Goal: Task Accomplishment & Management: Use online tool/utility

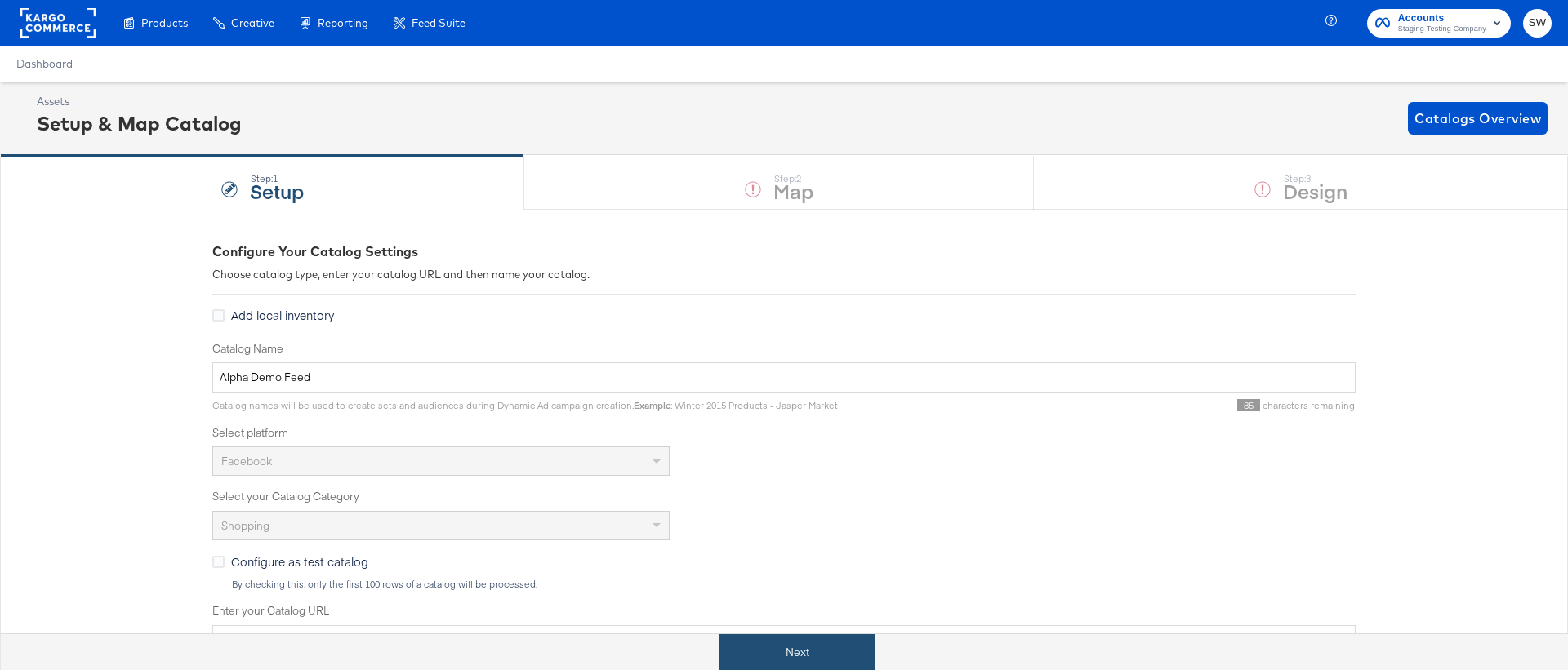
click at [793, 649] on button "Next" at bounding box center [797, 652] width 156 height 37
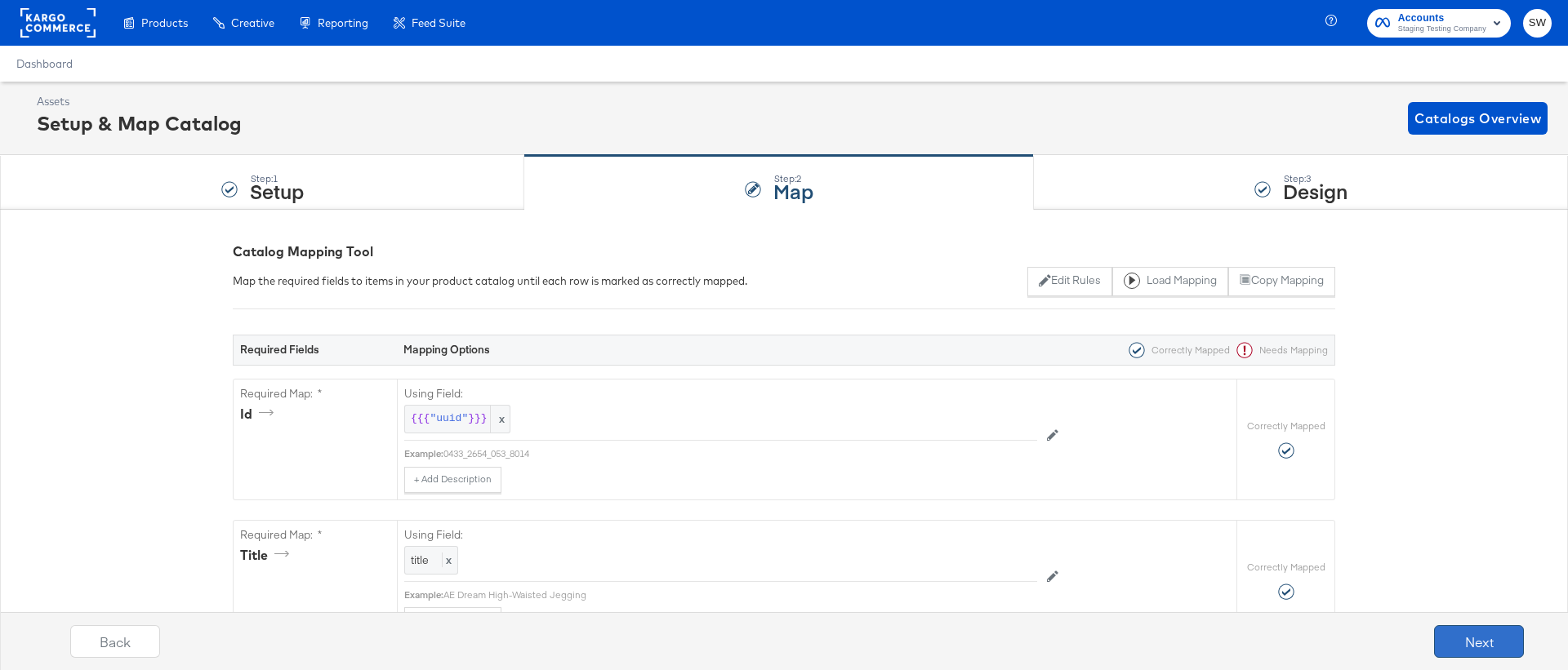
click at [1457, 643] on button "Next" at bounding box center [1479, 642] width 90 height 33
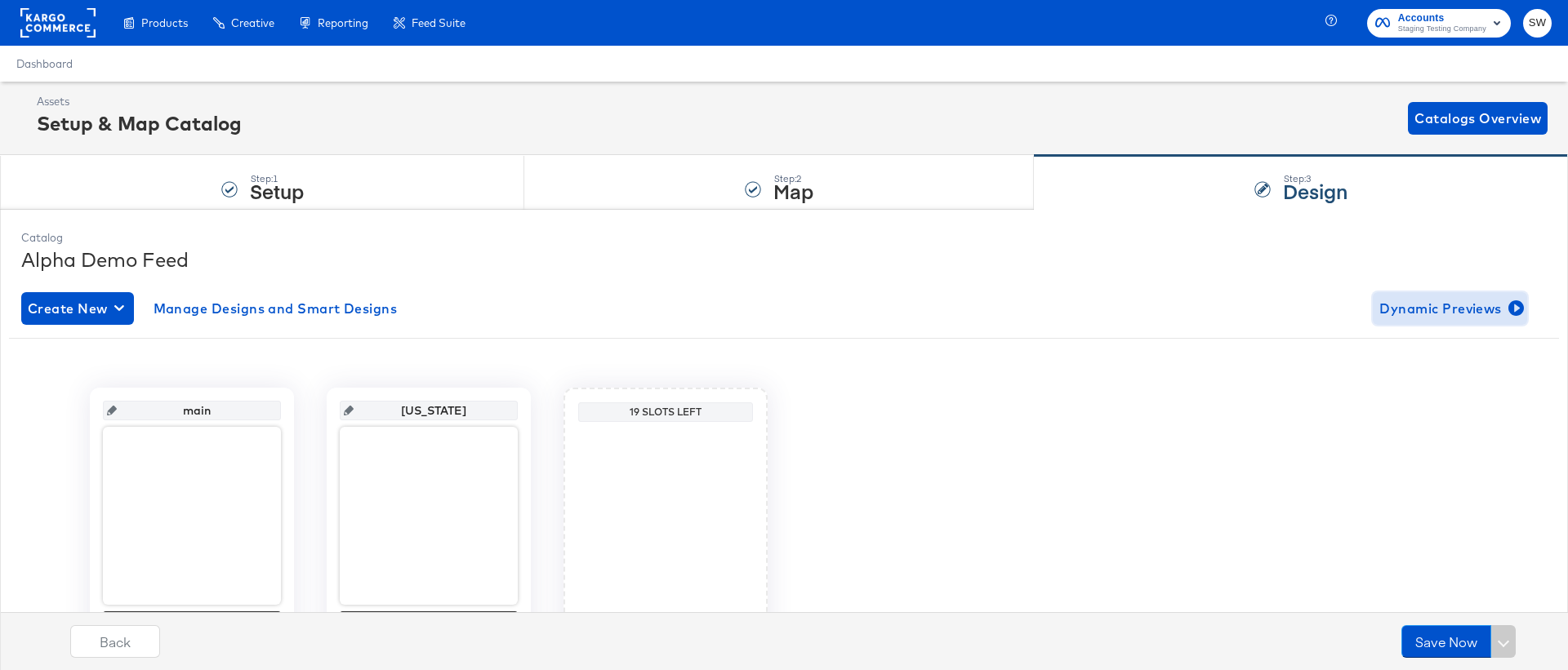
click at [1433, 306] on span "Dynamic Previews" at bounding box center [1449, 309] width 141 height 23
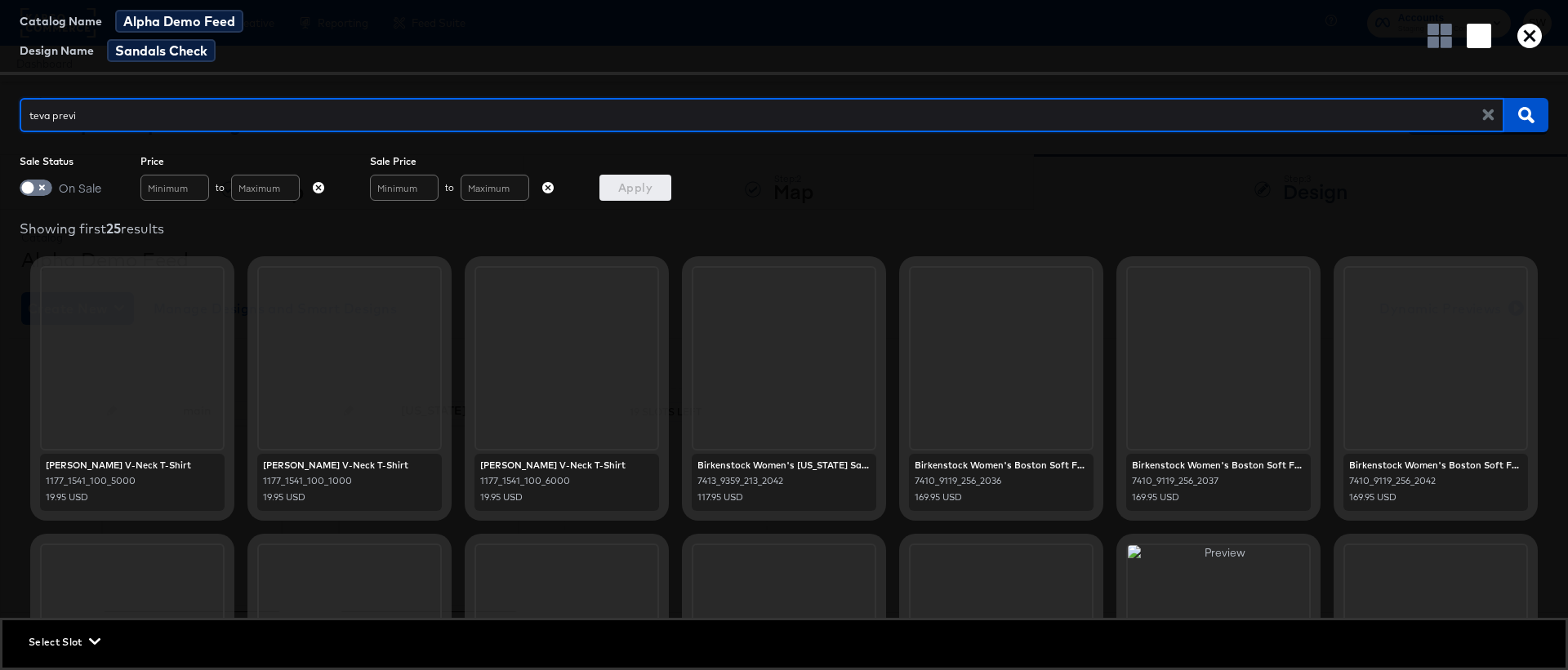
type input "teva previe"
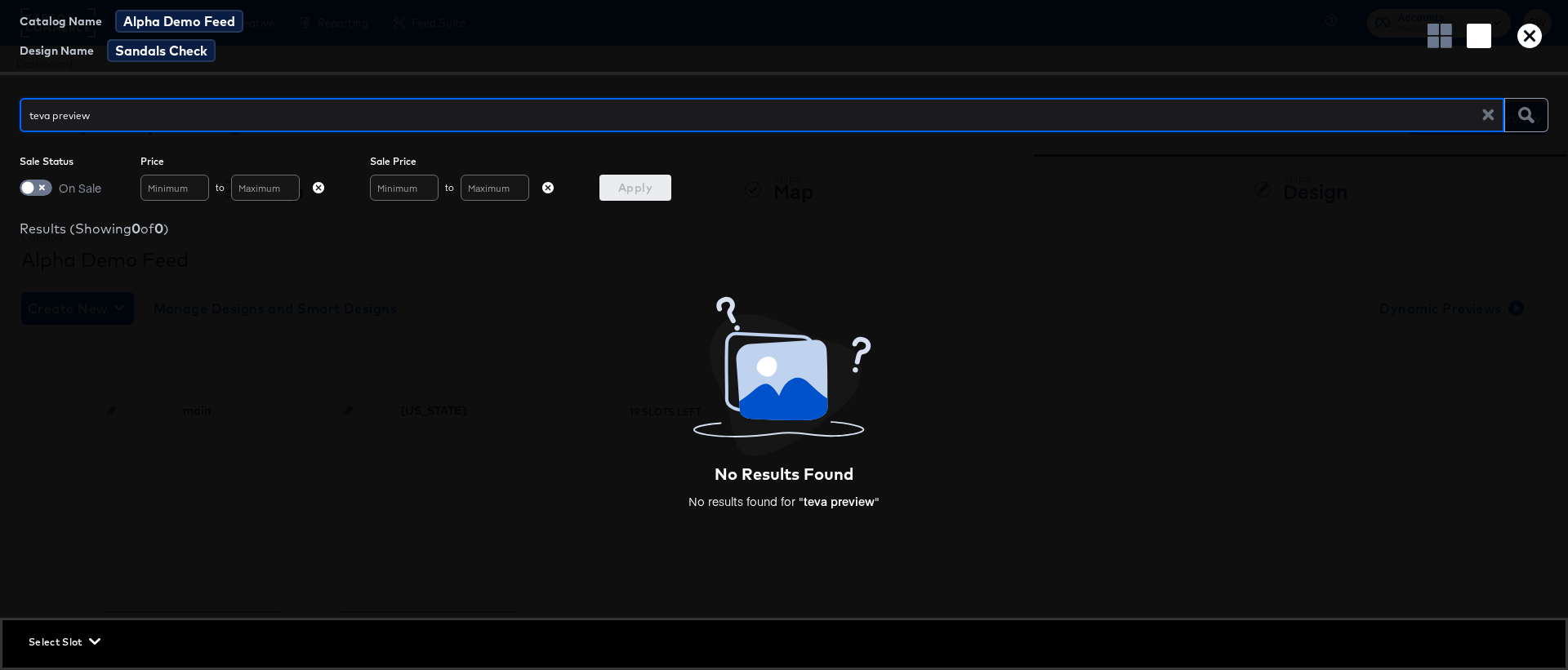
click at [576, 110] on input "teva preview" at bounding box center [757, 108] width 1475 height 35
type input "teva original"
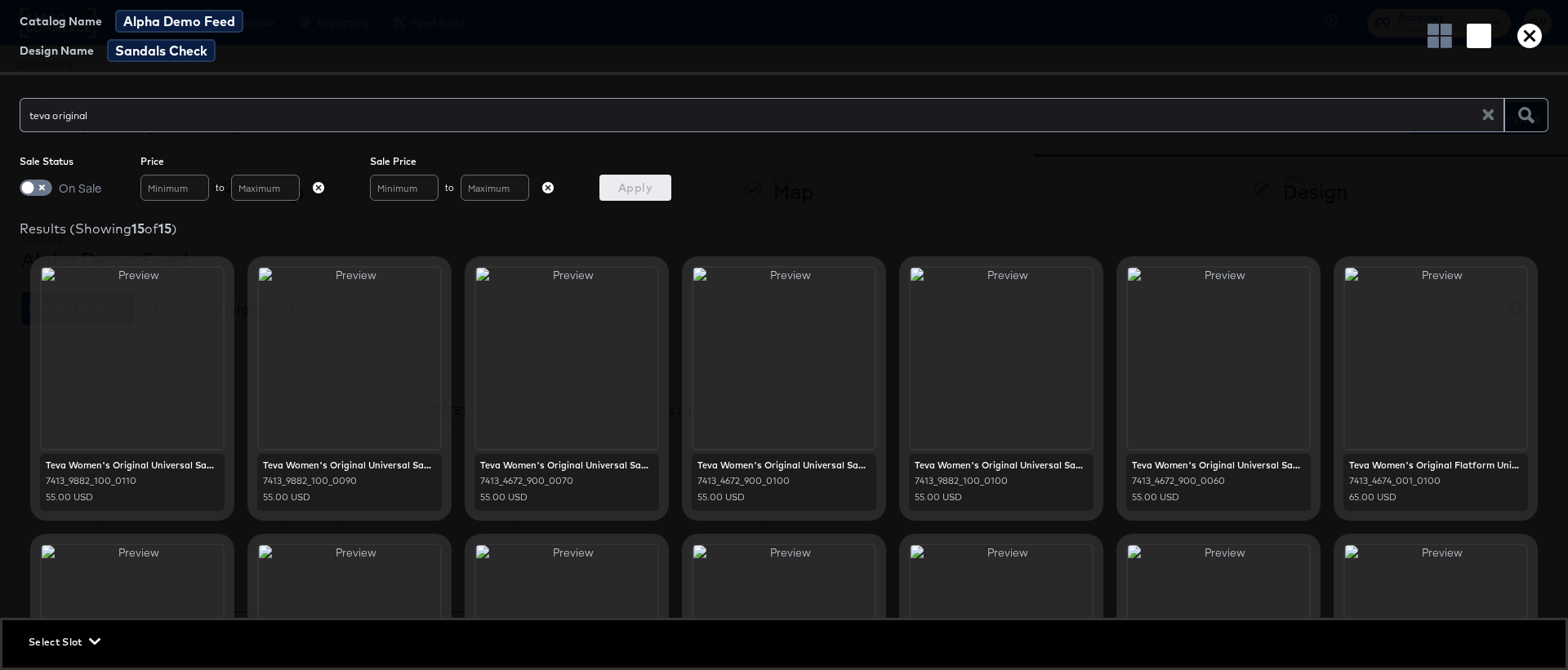
click at [24, 196] on div "On Sale" at bounding box center [60, 188] width 82 height 26
click at [24, 186] on input "checkbox" at bounding box center [27, 192] width 49 height 17
checkbox input "true"
click at [618, 177] on button "Apply" at bounding box center [635, 188] width 72 height 26
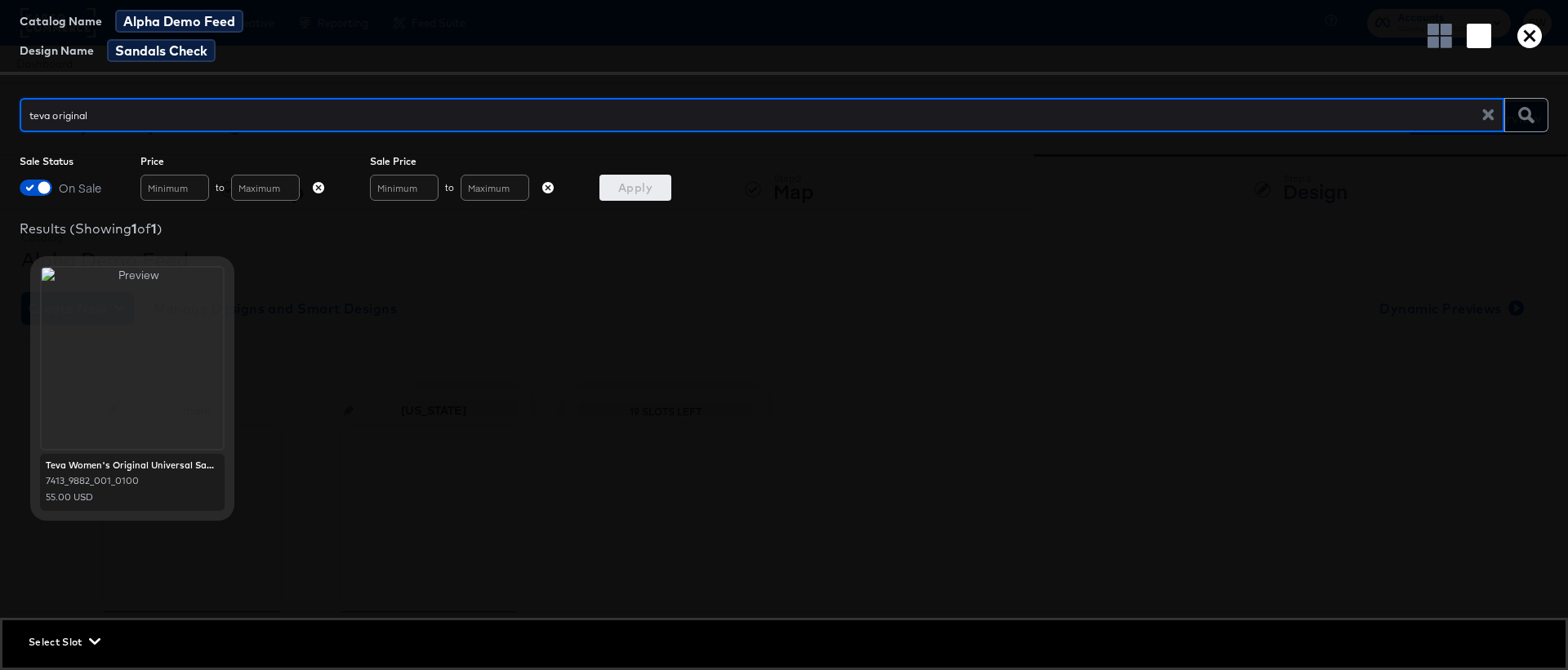
click at [1526, 41] on icon "button" at bounding box center [1530, 36] width 25 height 25
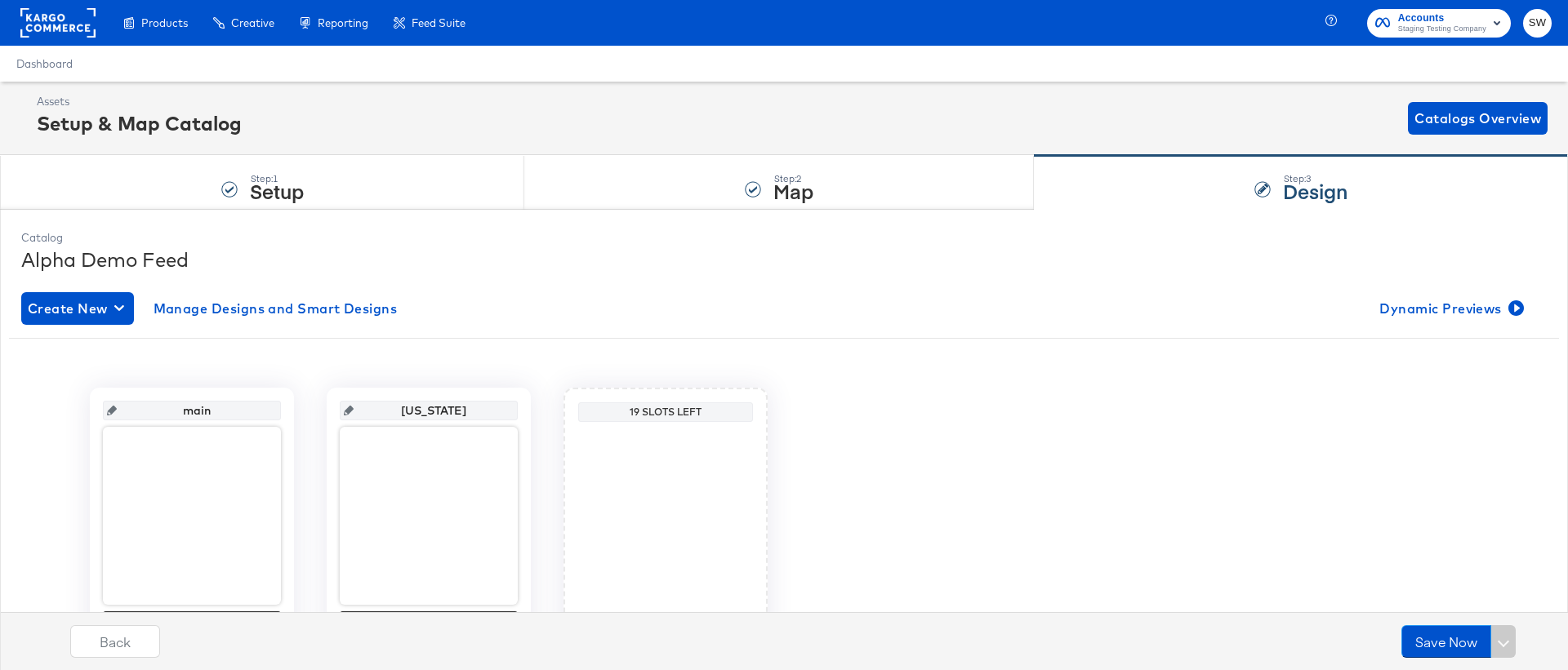
scroll to position [109, 0]
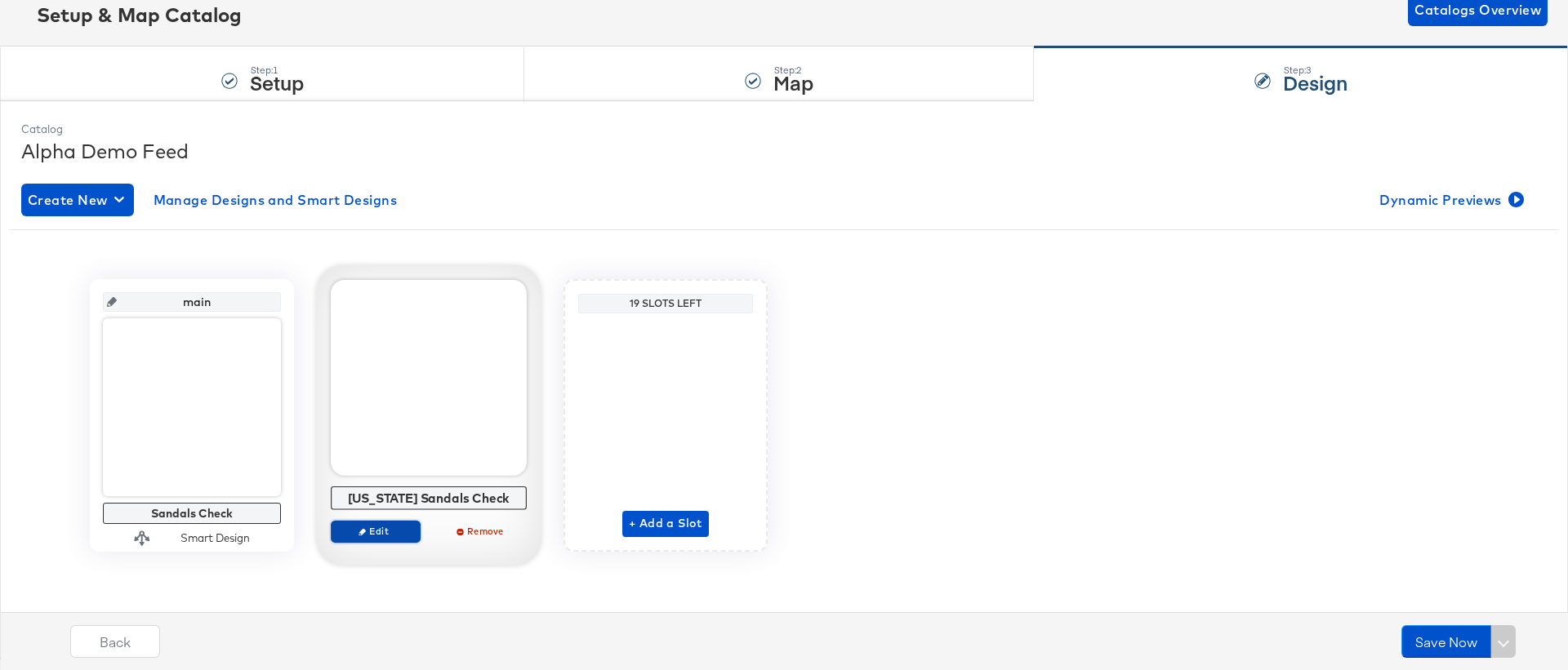
click at [364, 526] on span "Edit" at bounding box center [375, 531] width 75 height 12
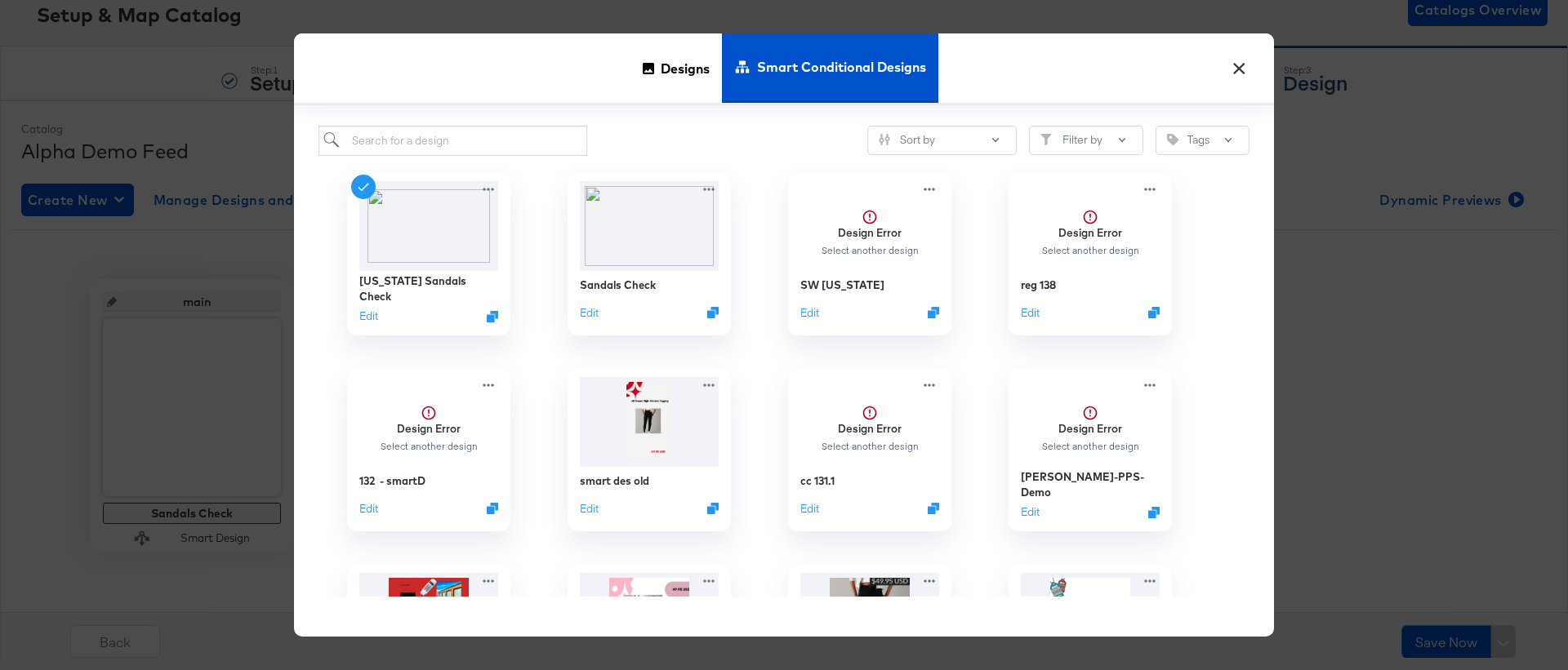
click at [1240, 62] on button "×" at bounding box center [1239, 64] width 30 height 30
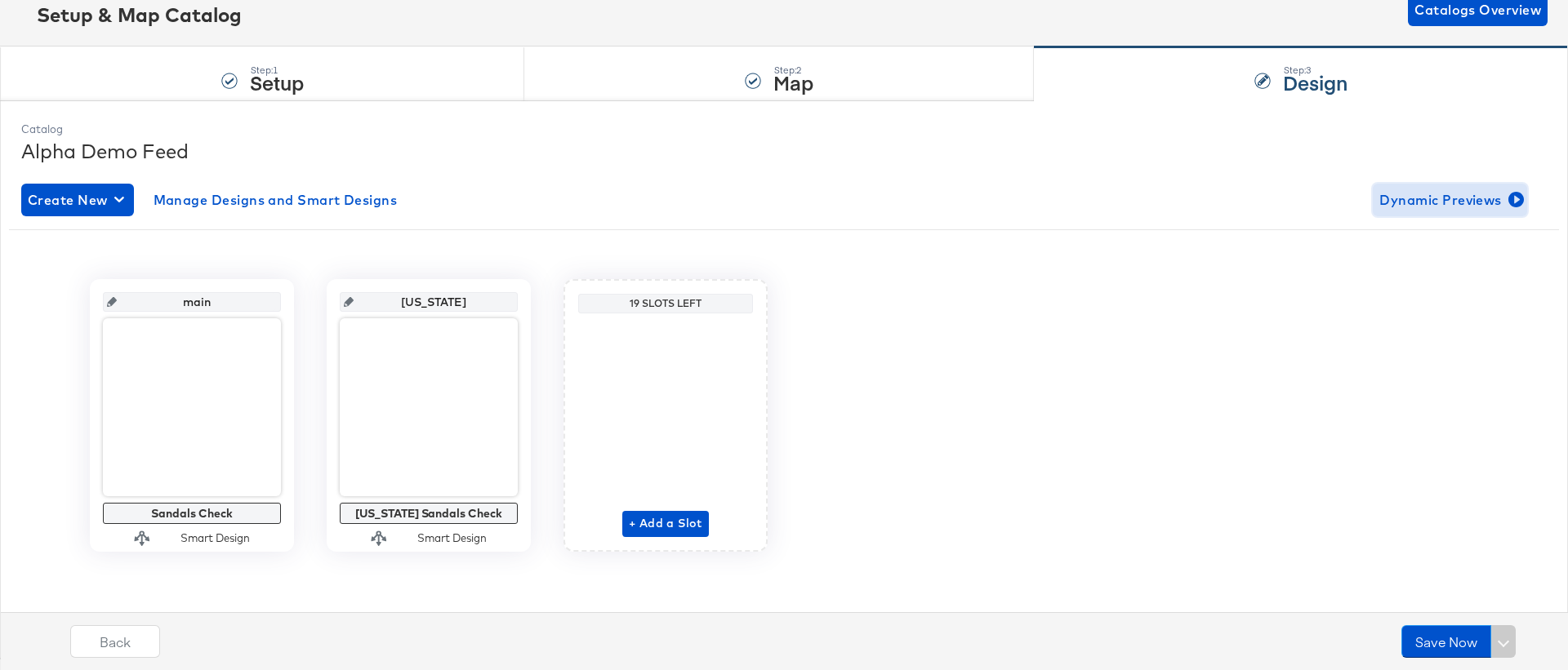
click at [1462, 193] on span "Dynamic Previews" at bounding box center [1449, 200] width 141 height 23
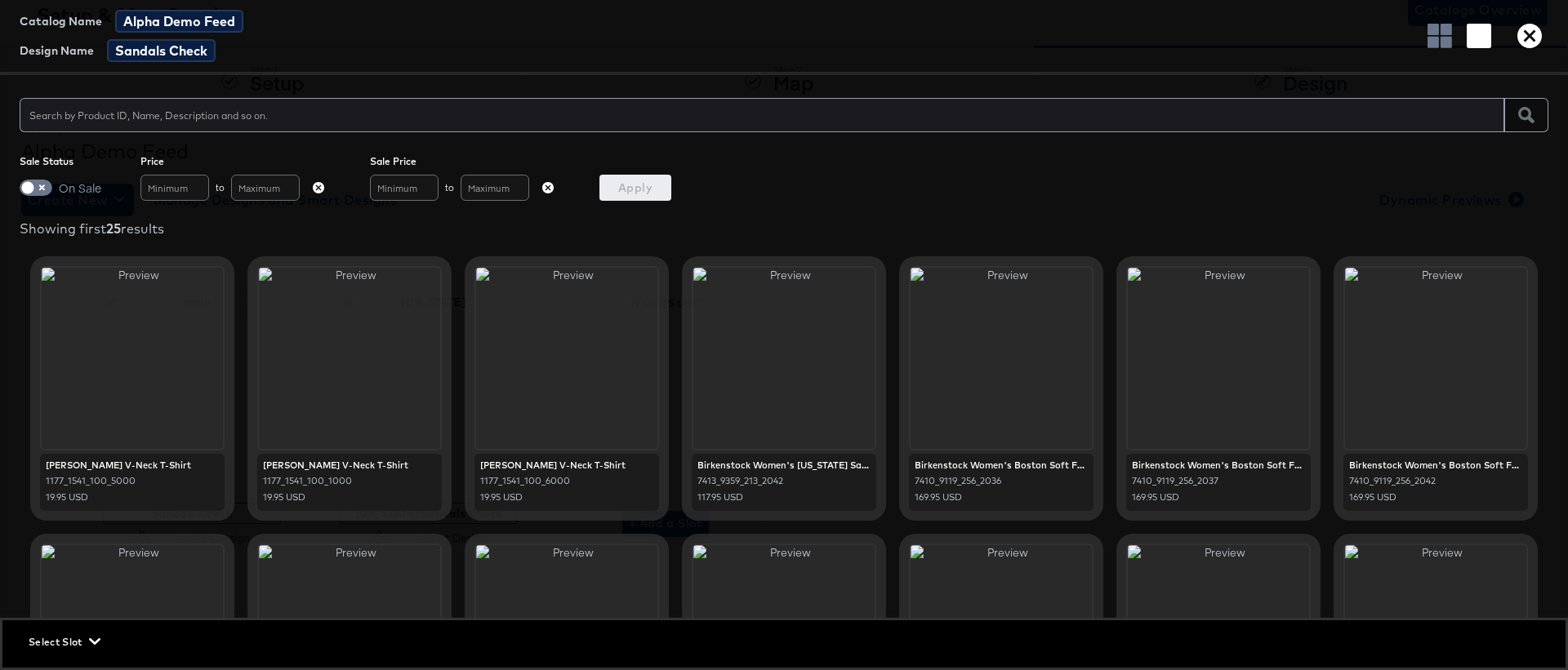
click at [82, 635] on span "Select Slot" at bounding box center [63, 641] width 69 height 17
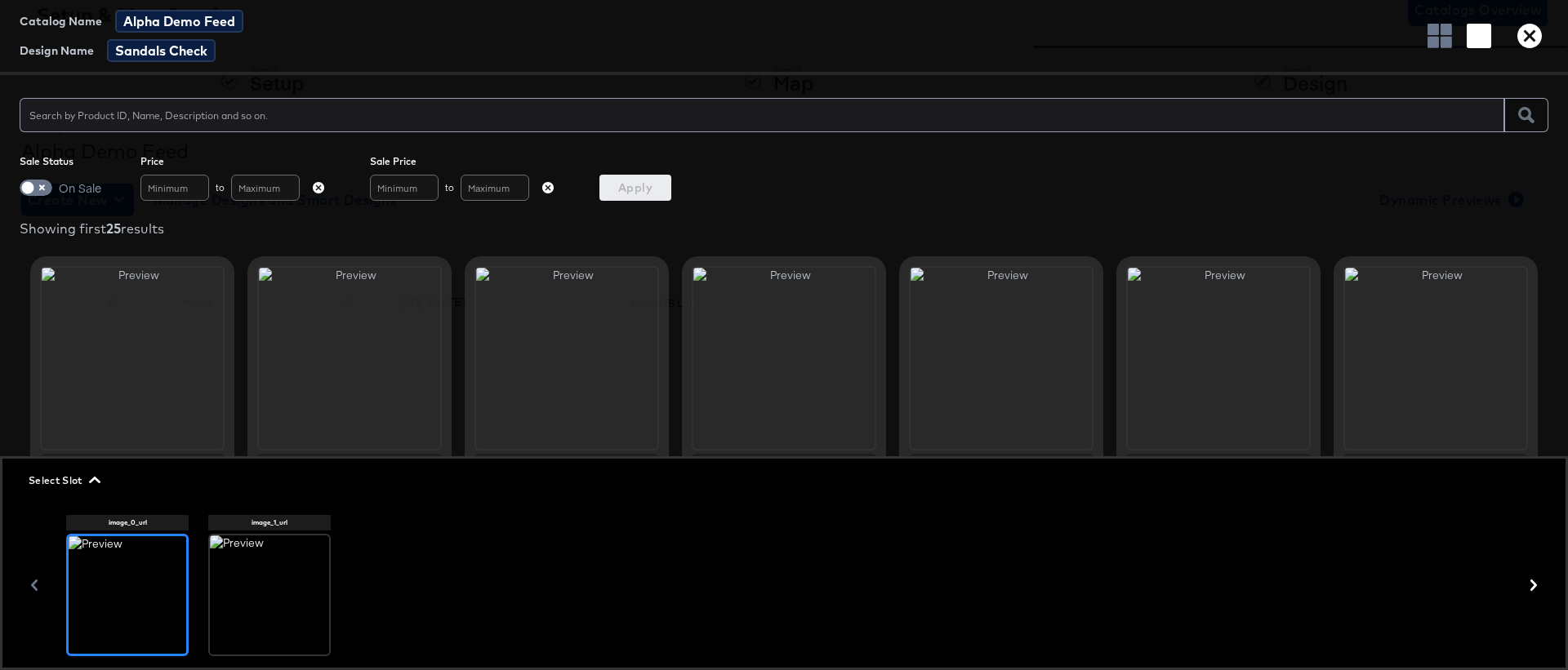
click at [279, 592] on icon at bounding box center [271, 589] width 25 height 25
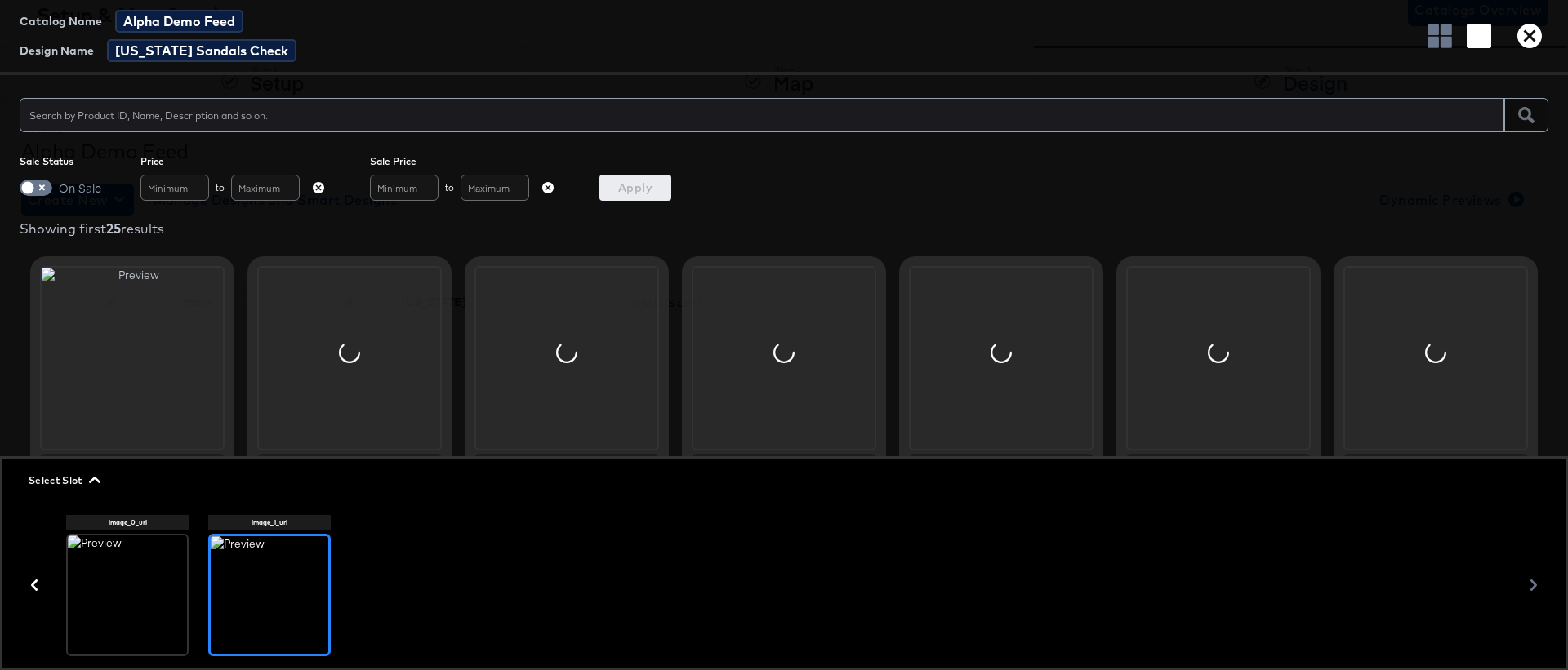
click at [267, 128] on div at bounding box center [762, 116] width 1485 height 35
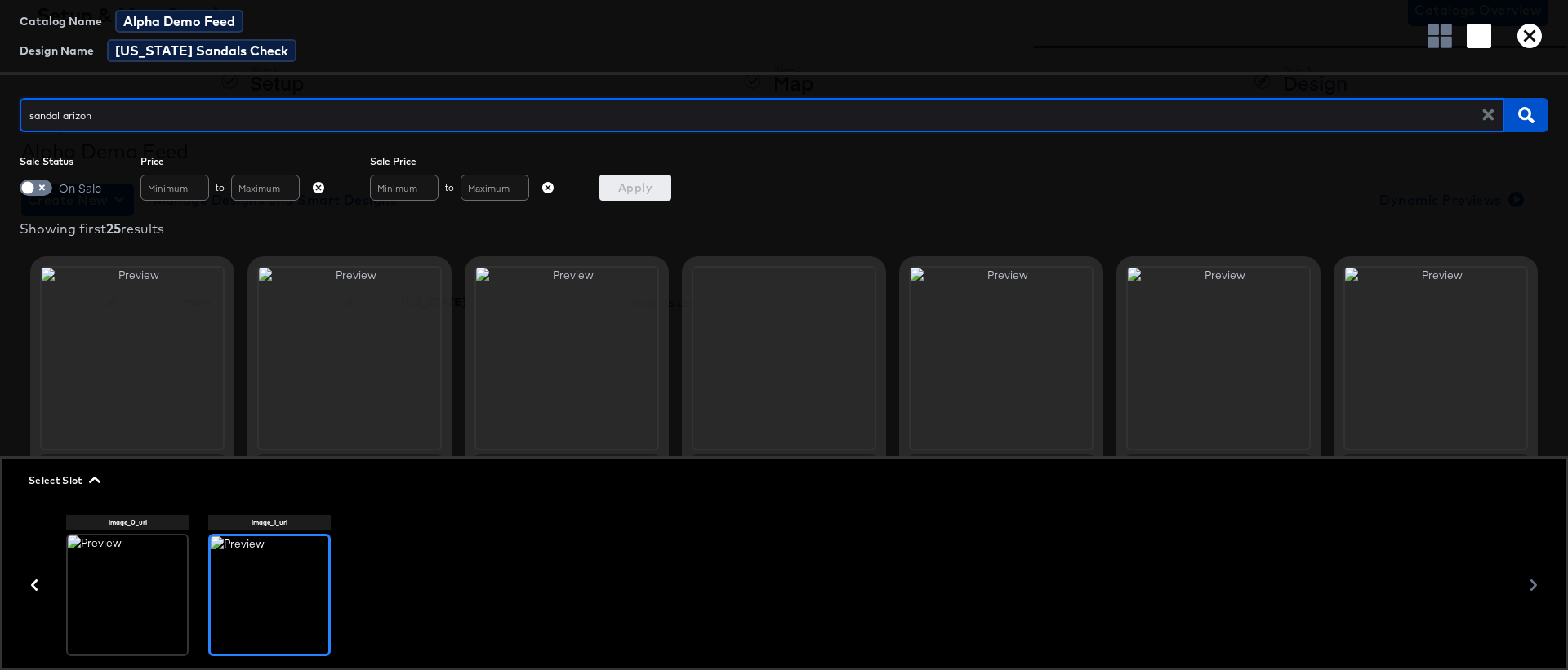
type input "sandal [US_STATE]"
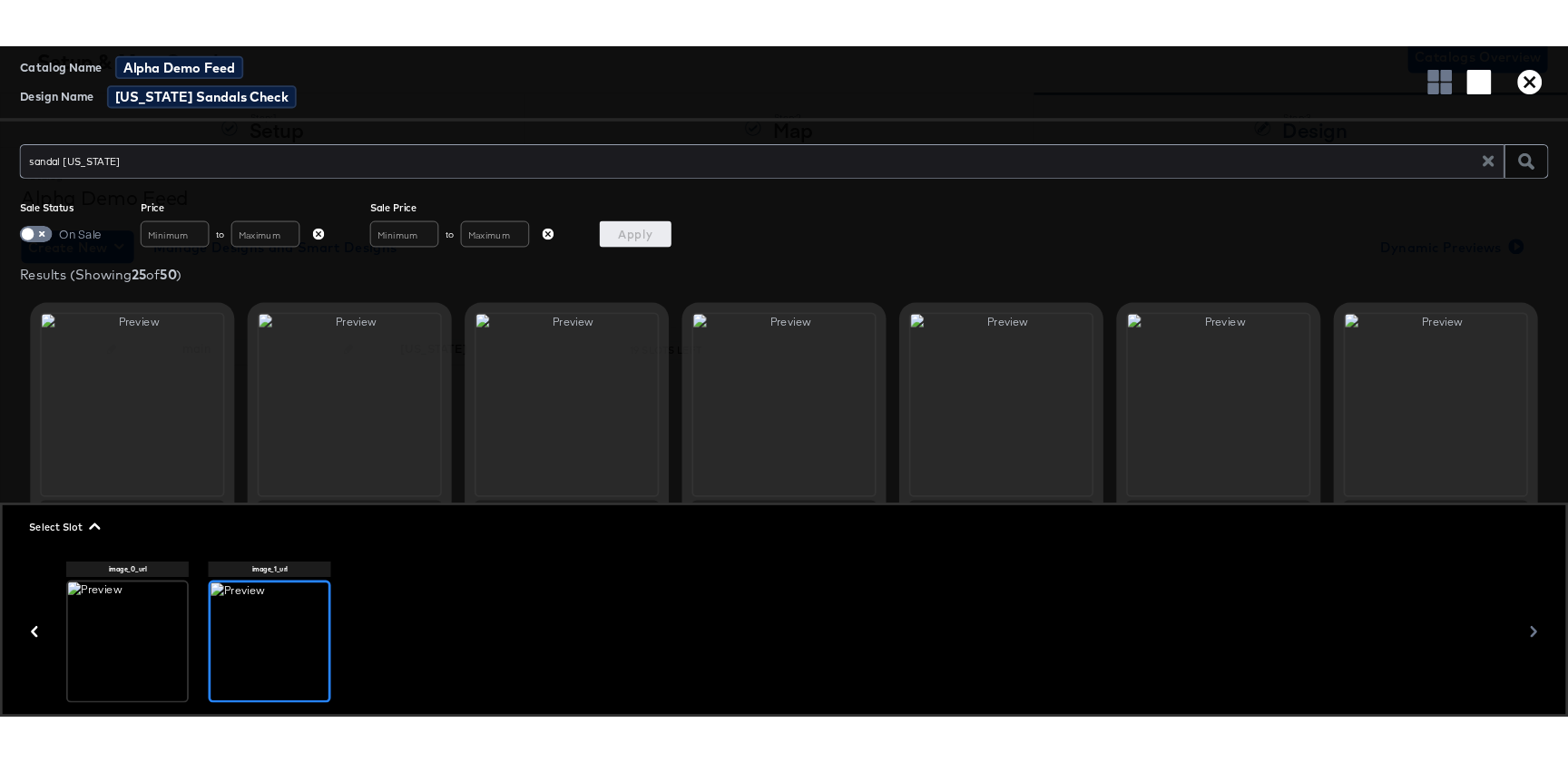
scroll to position [103, 0]
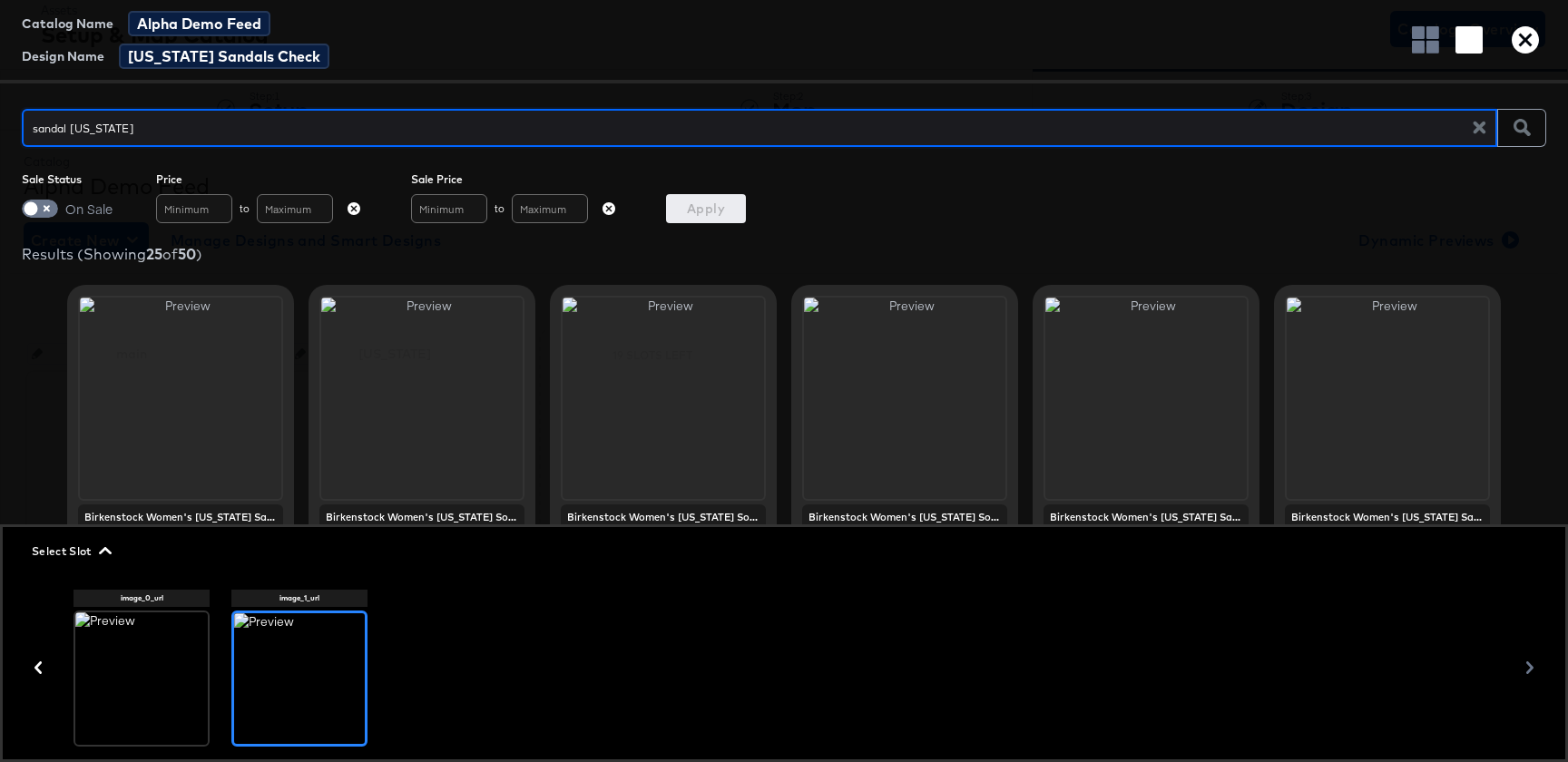
click at [1525, 48] on icon "button" at bounding box center [1526, 40] width 28 height 28
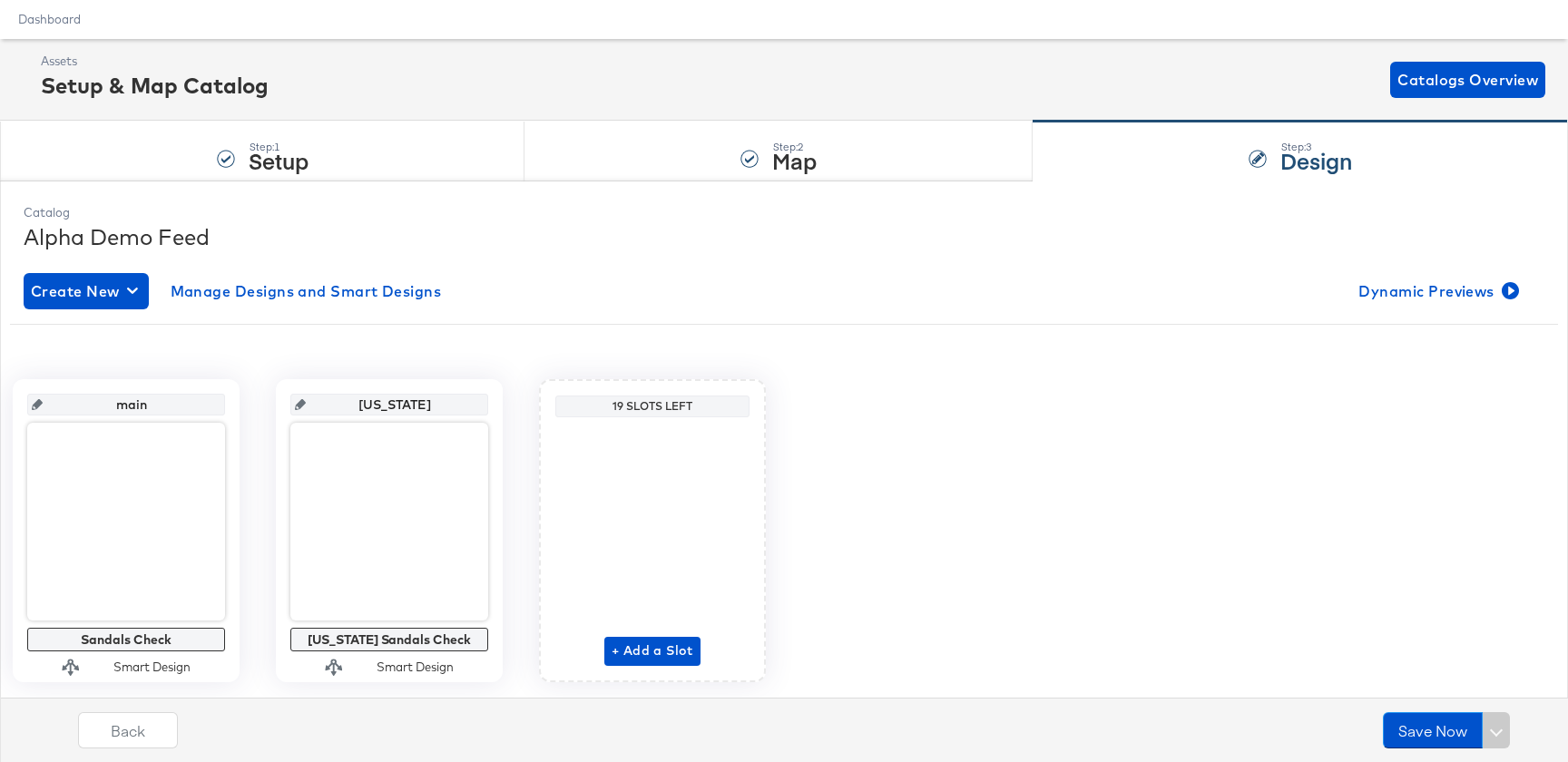
scroll to position [0, 0]
